Goal: Task Accomplishment & Management: Manage account settings

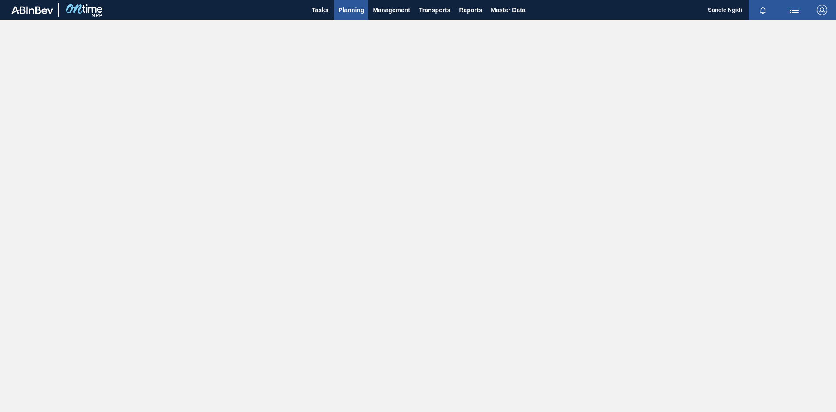
click at [365, 11] on button "Planning" at bounding box center [351, 10] width 34 height 20
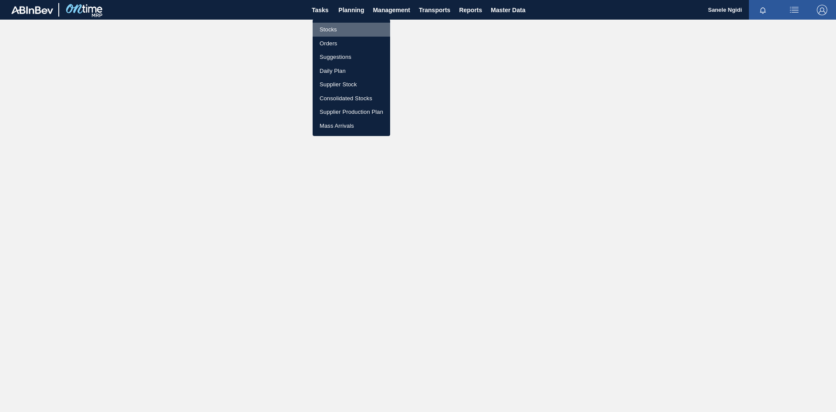
click at [344, 30] on li "Stocks" at bounding box center [352, 30] width 78 height 14
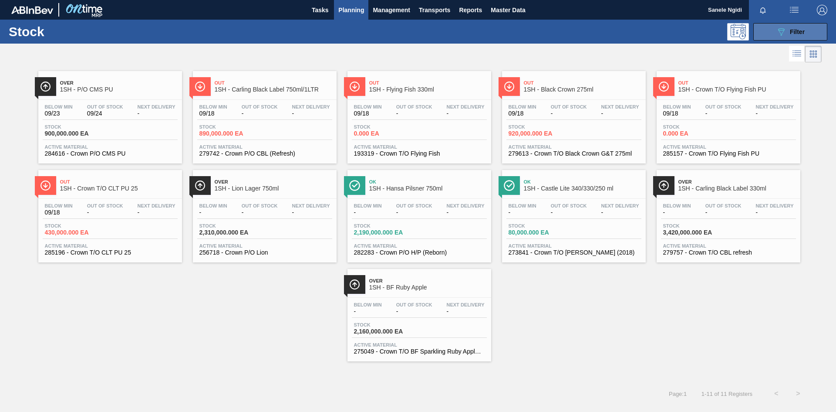
click at [788, 30] on div "089F7B8B-B2A5-4AFE-B5C0-19BA573D28AC Filter" at bounding box center [790, 32] width 29 height 10
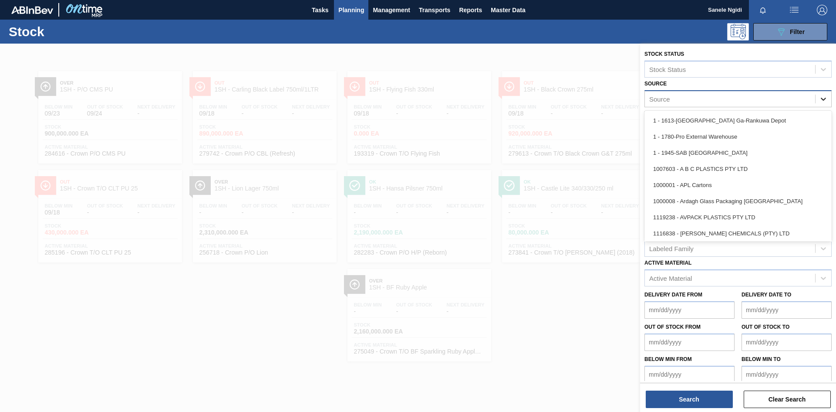
click at [823, 98] on icon at bounding box center [823, 99] width 5 height 3
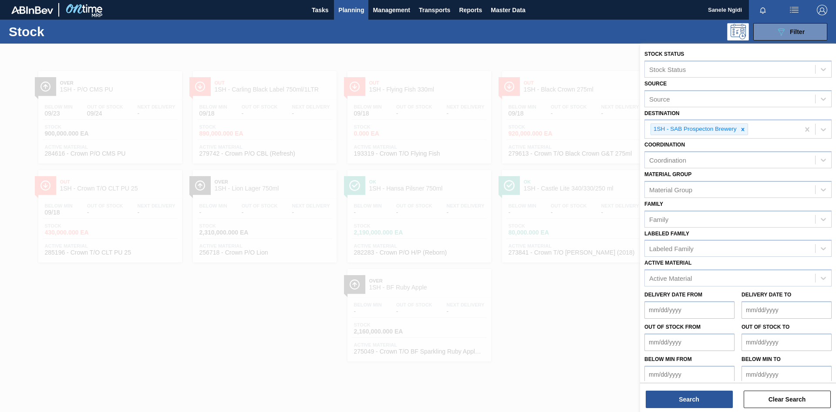
drag, startPoint x: 605, startPoint y: 314, endPoint x: 603, endPoint y: 310, distance: 4.7
click at [605, 314] on div at bounding box center [418, 250] width 836 height 412
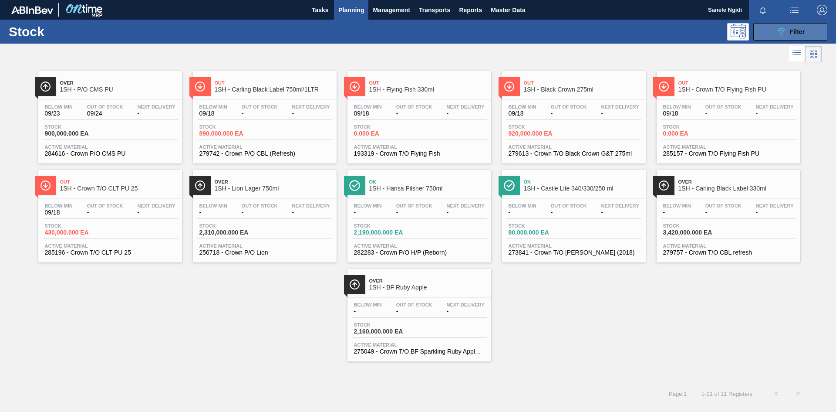
click at [792, 33] on span "Filter" at bounding box center [797, 31] width 15 height 7
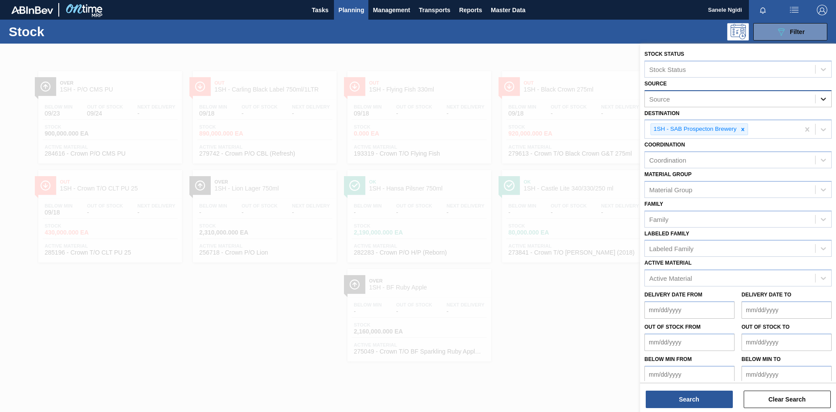
click at [826, 97] on icon at bounding box center [823, 99] width 9 height 9
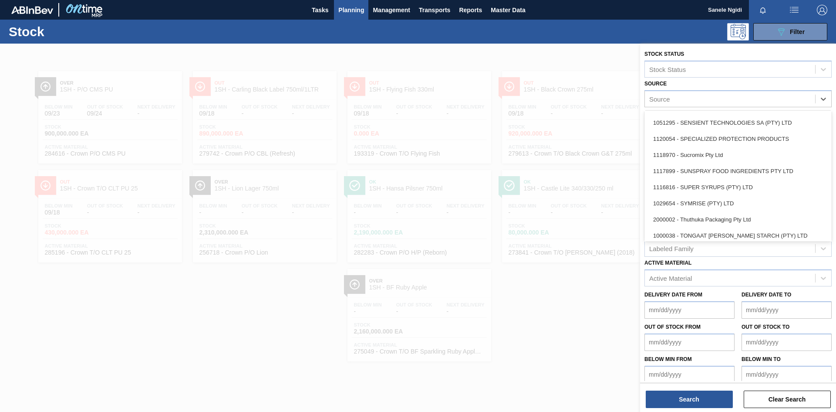
scroll to position [1089, 0]
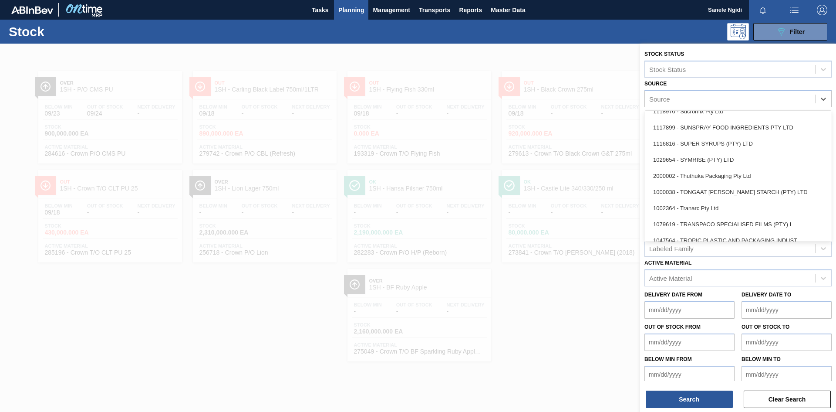
click at [719, 174] on div "2000002 - Thuthuka Packaging Pty Ltd" at bounding box center [738, 176] width 187 height 16
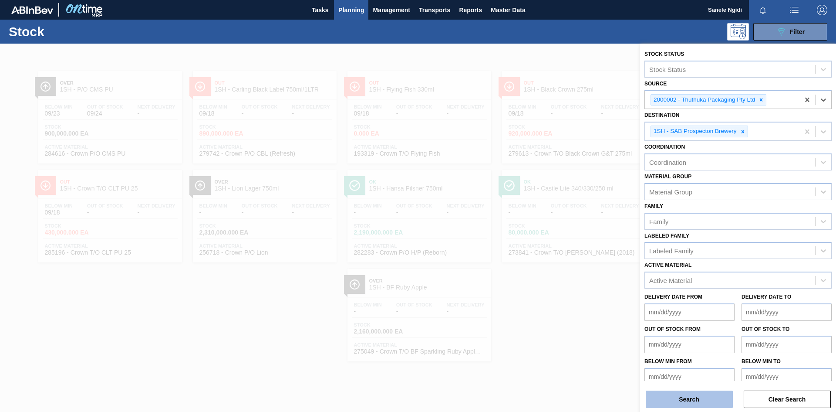
click at [677, 398] on button "Search" at bounding box center [689, 398] width 87 height 17
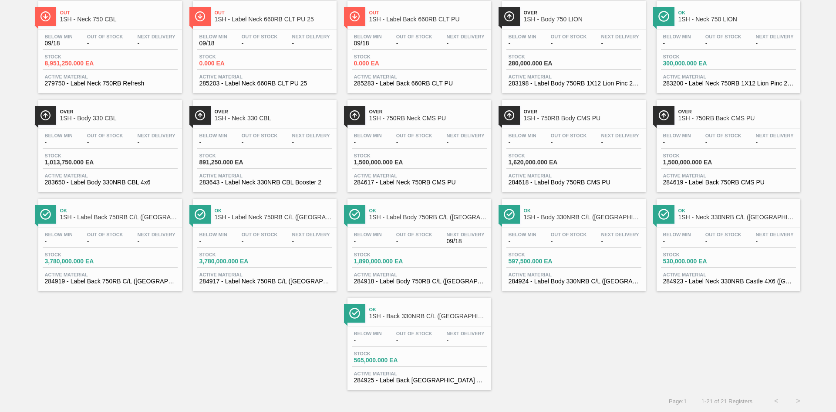
scroll to position [125, 0]
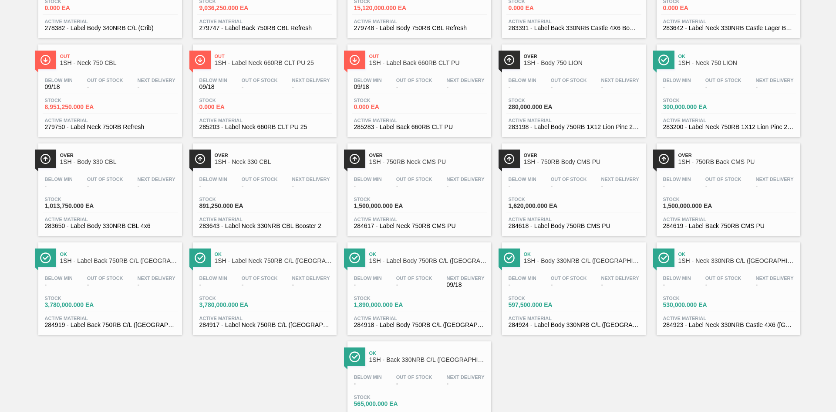
click at [421, 302] on div "Stock 1,890,000.000 EA" at bounding box center [419, 303] width 135 height 16
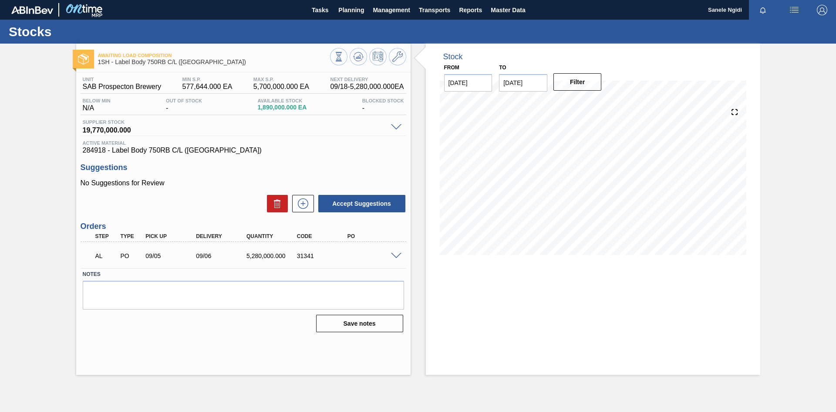
click at [399, 253] on span at bounding box center [396, 256] width 10 height 7
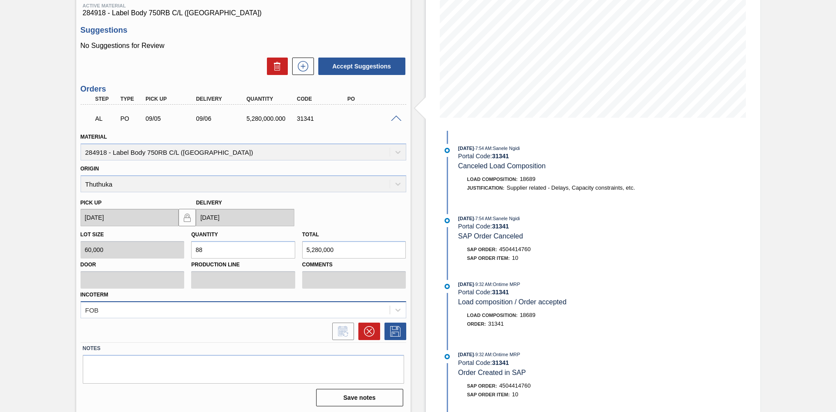
scroll to position [139, 0]
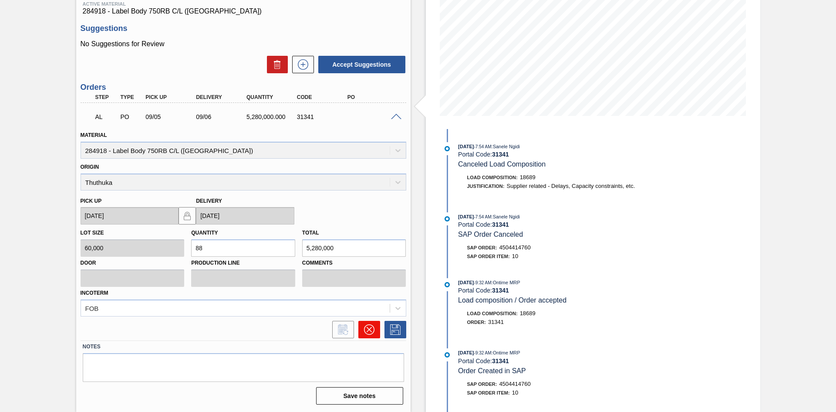
click at [367, 331] on icon at bounding box center [368, 329] width 5 height 5
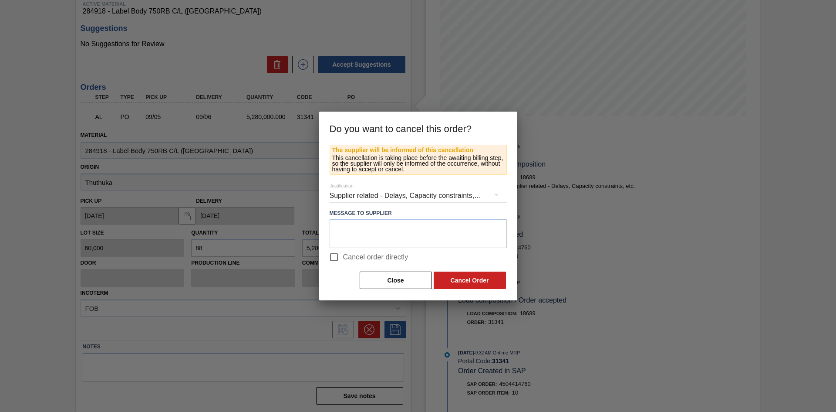
click at [336, 262] on input "Cancel order directly" at bounding box center [334, 257] width 18 height 18
checkbox input "true"
click at [455, 282] on button "Cancel Order" at bounding box center [470, 279] width 72 height 17
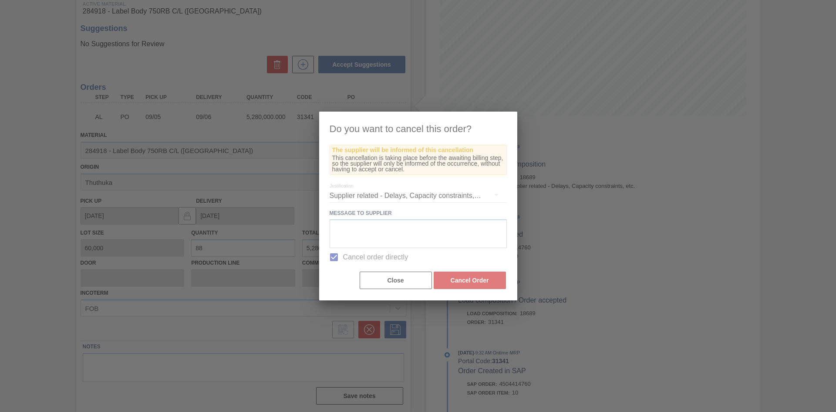
scroll to position [0, 0]
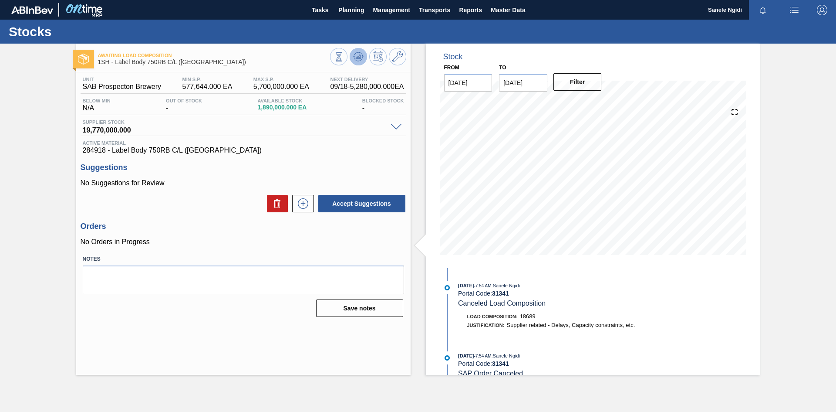
click at [358, 57] on icon at bounding box center [358, 56] width 6 height 4
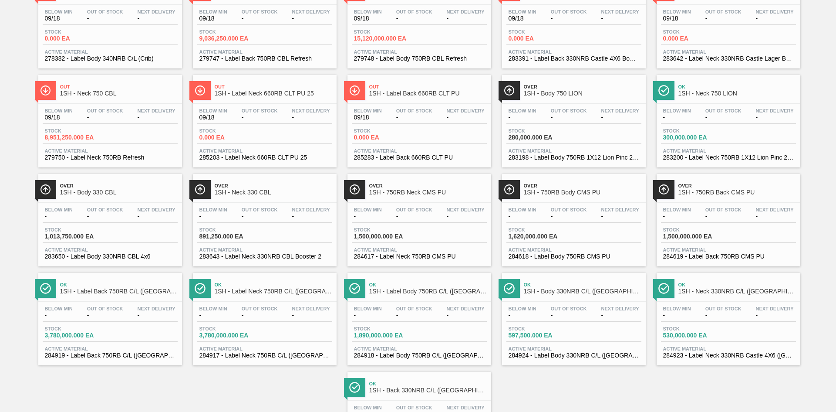
scroll to position [131, 0]
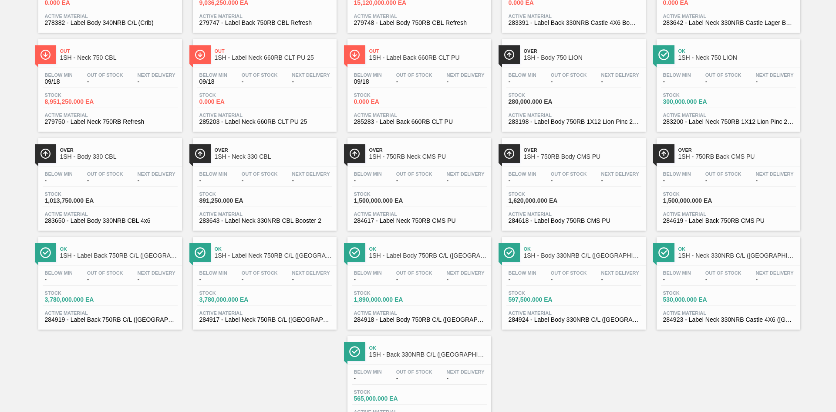
click at [466, 299] on div "Stock 1,890,000.000 EA" at bounding box center [419, 298] width 135 height 16
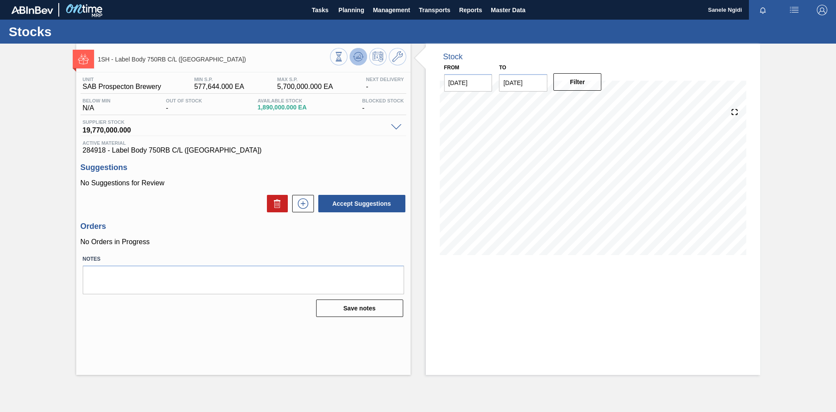
click at [358, 62] on button at bounding box center [358, 56] width 17 height 17
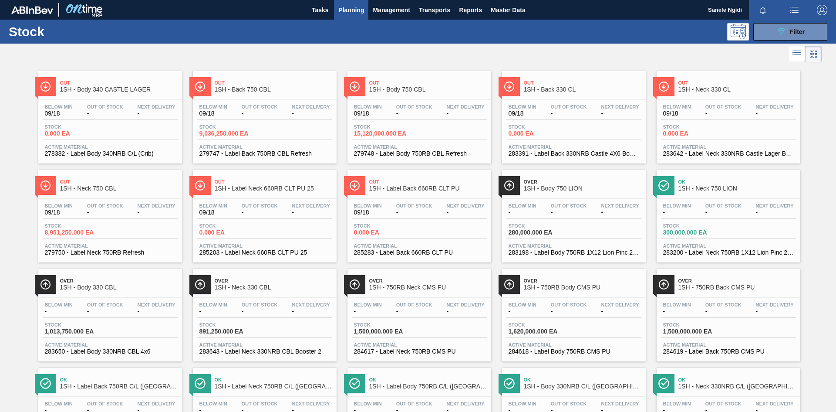
click at [422, 127] on div "Stock 15,120,000.000 EA" at bounding box center [419, 132] width 135 height 16
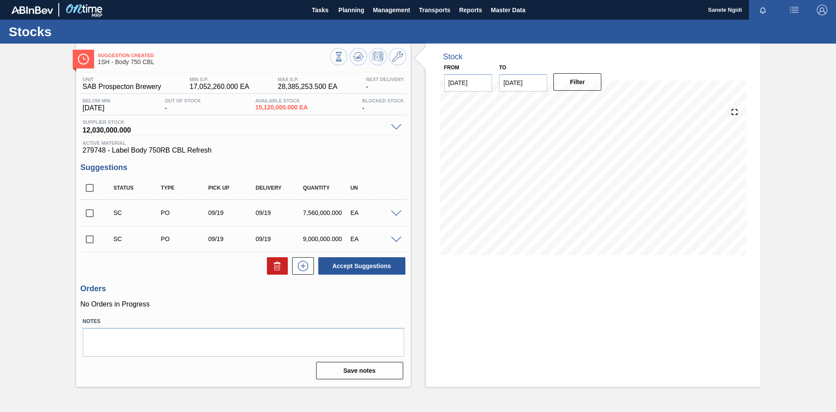
click at [90, 213] on input "checkbox" at bounding box center [90, 213] width 18 height 18
checkbox input "true"
click at [396, 212] on span at bounding box center [396, 213] width 10 height 7
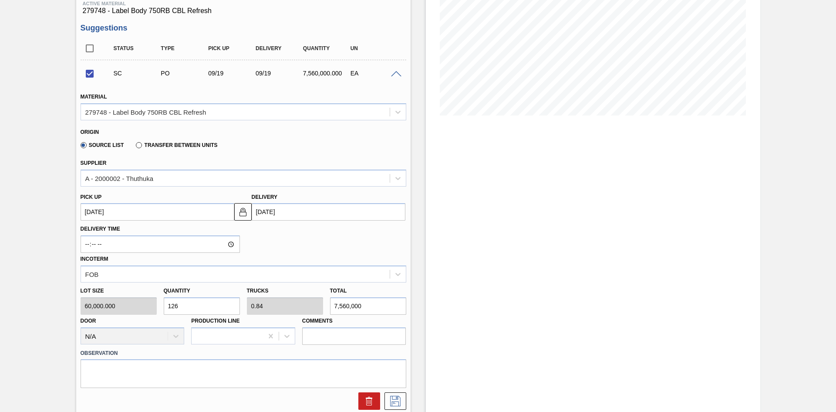
scroll to position [174, 0]
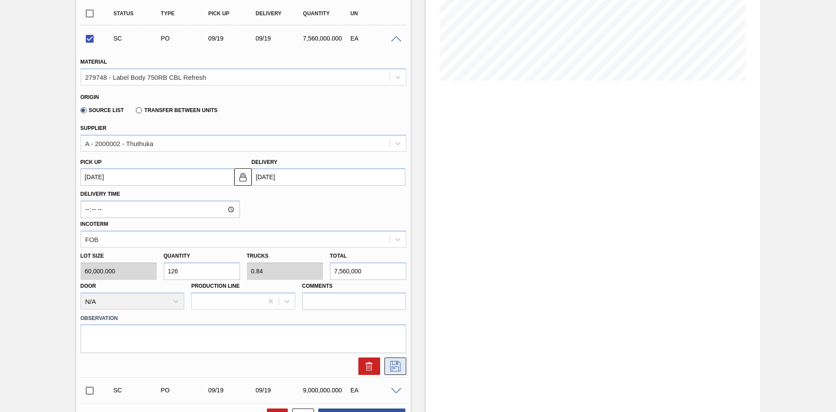
click at [395, 363] on icon at bounding box center [395, 366] width 14 height 10
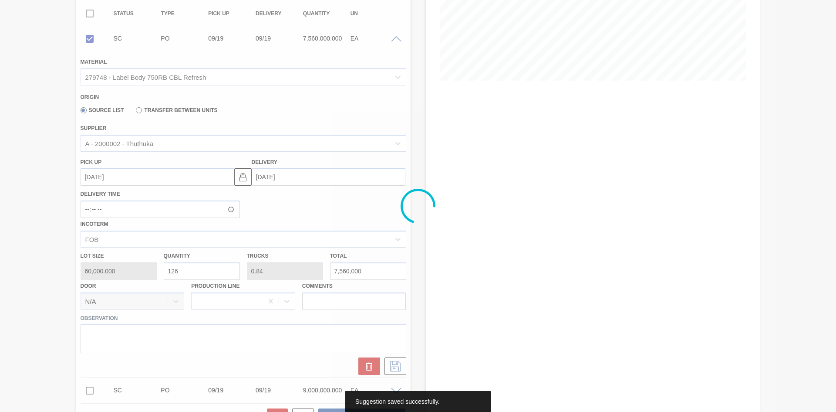
scroll to position [0, 0]
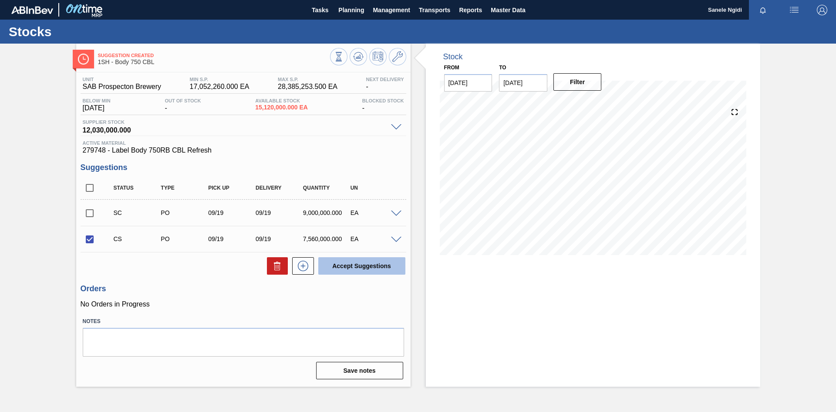
click at [370, 268] on button "Accept Suggestions" at bounding box center [361, 265] width 87 height 17
checkbox input "false"
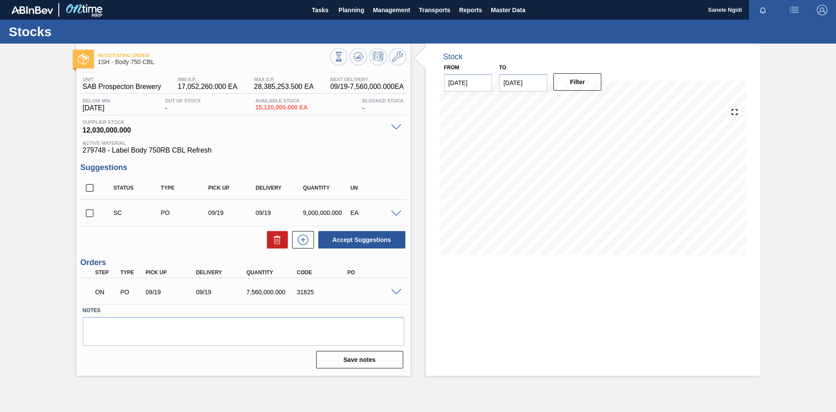
click at [206, 248] on div "Accept Suggestions" at bounding box center [244, 239] width 326 height 19
click at [396, 292] on span at bounding box center [396, 292] width 10 height 7
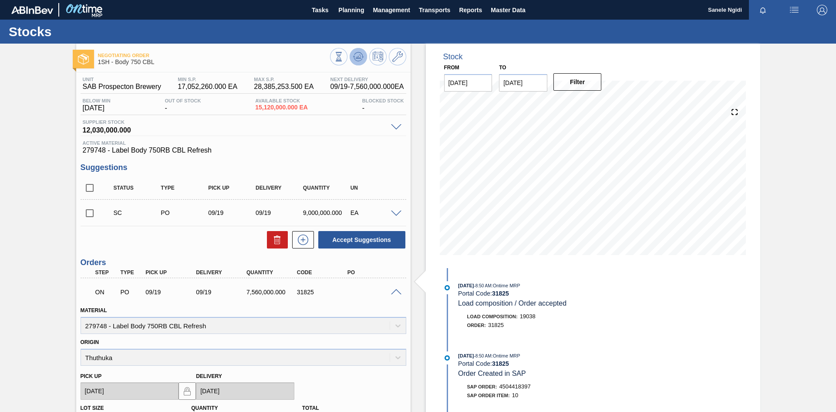
click at [359, 58] on icon at bounding box center [358, 56] width 6 height 4
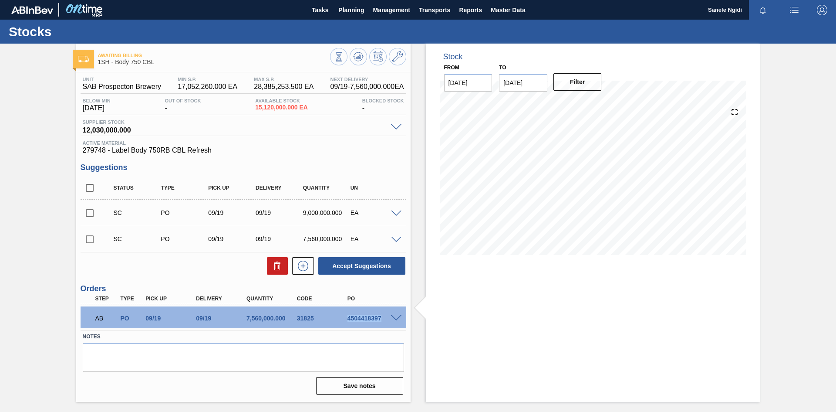
drag, startPoint x: 347, startPoint y: 318, endPoint x: 382, endPoint y: 320, distance: 35.3
click at [382, 320] on div "4504418397" at bounding box center [373, 317] width 57 height 7
copy div "4504418397"
